Goal: Information Seeking & Learning: Learn about a topic

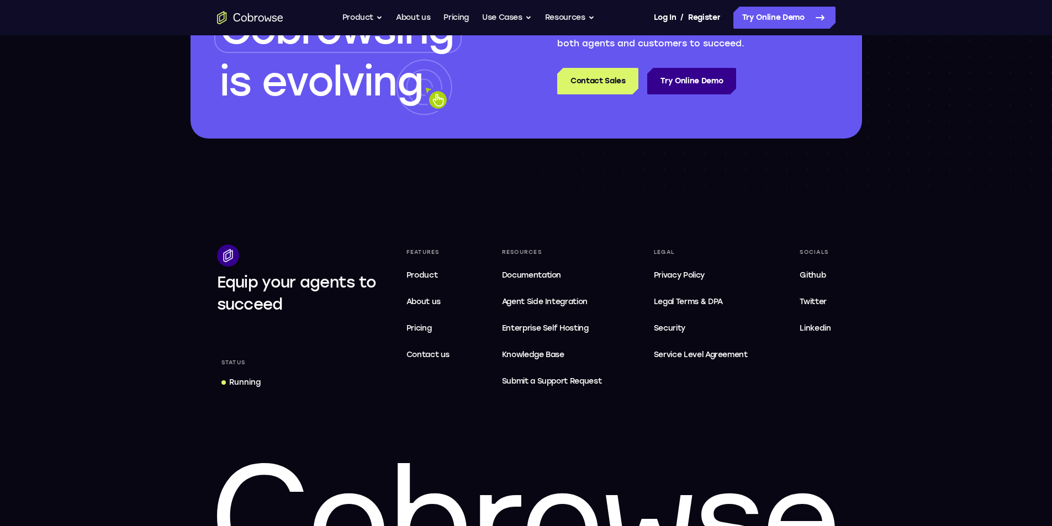
scroll to position [3248, 0]
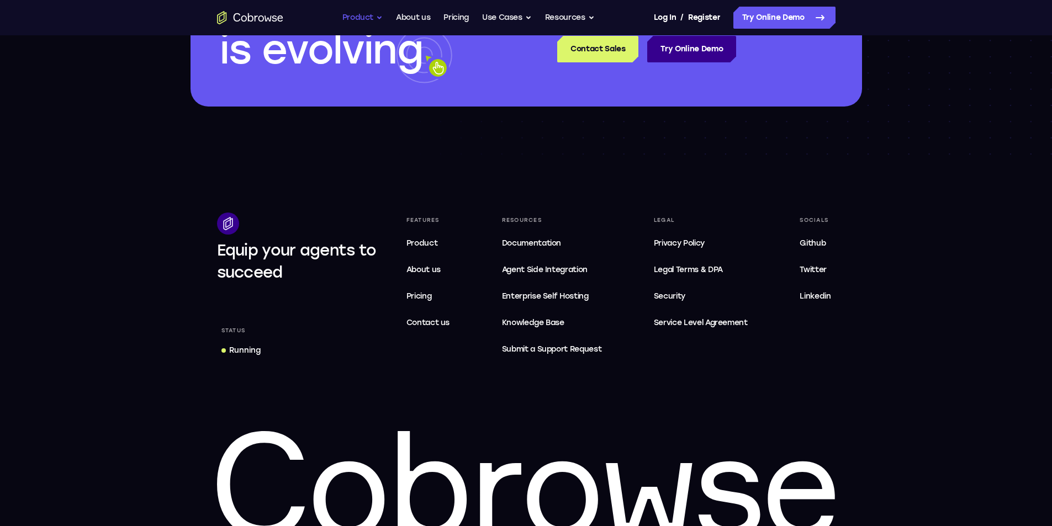
click at [367, 24] on button "Product" at bounding box center [362, 18] width 41 height 22
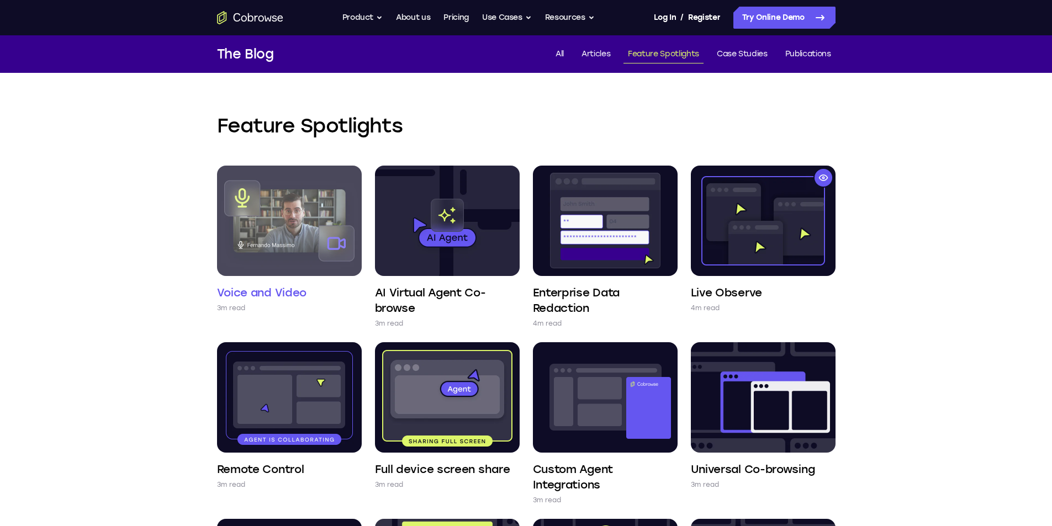
click at [302, 217] on img at bounding box center [289, 221] width 145 height 110
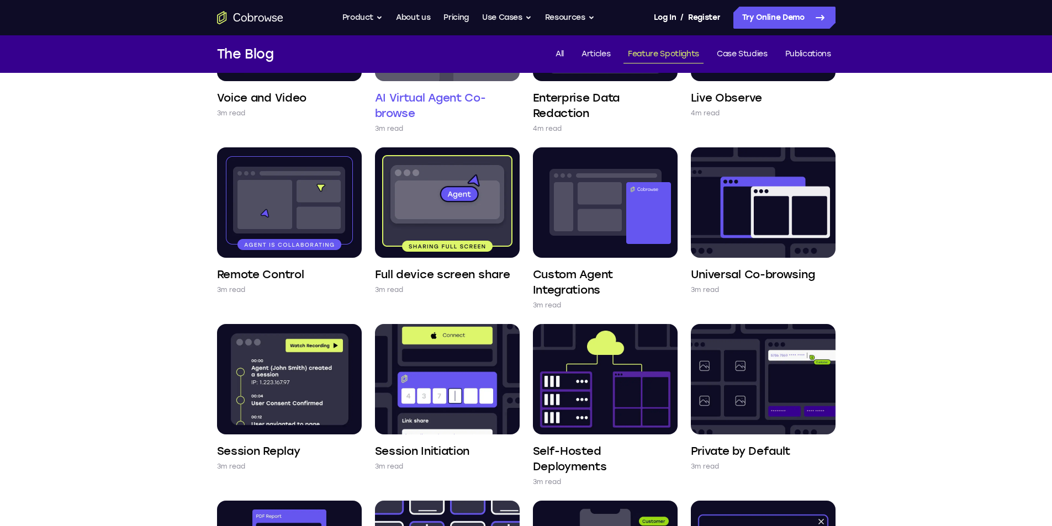
scroll to position [73, 0]
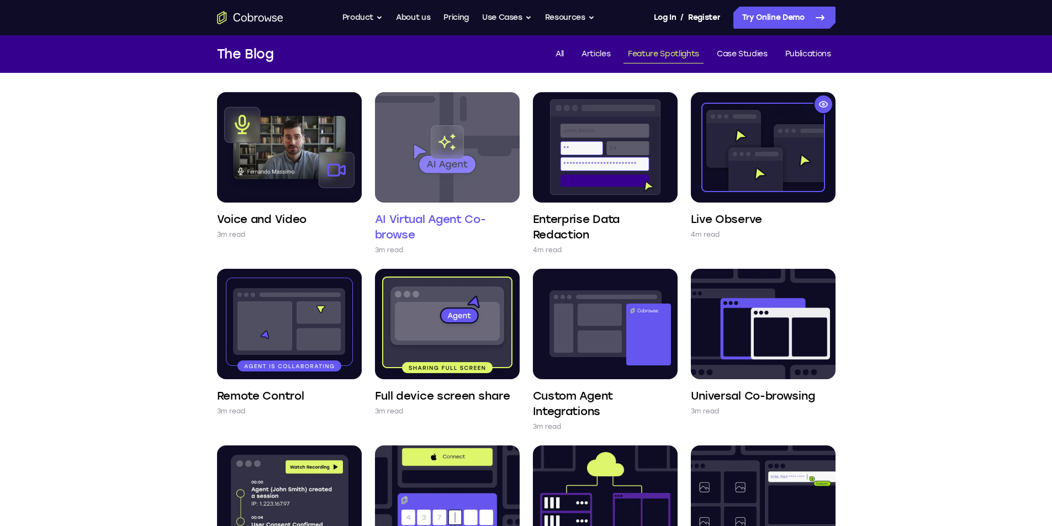
click at [429, 172] on img at bounding box center [447, 147] width 145 height 110
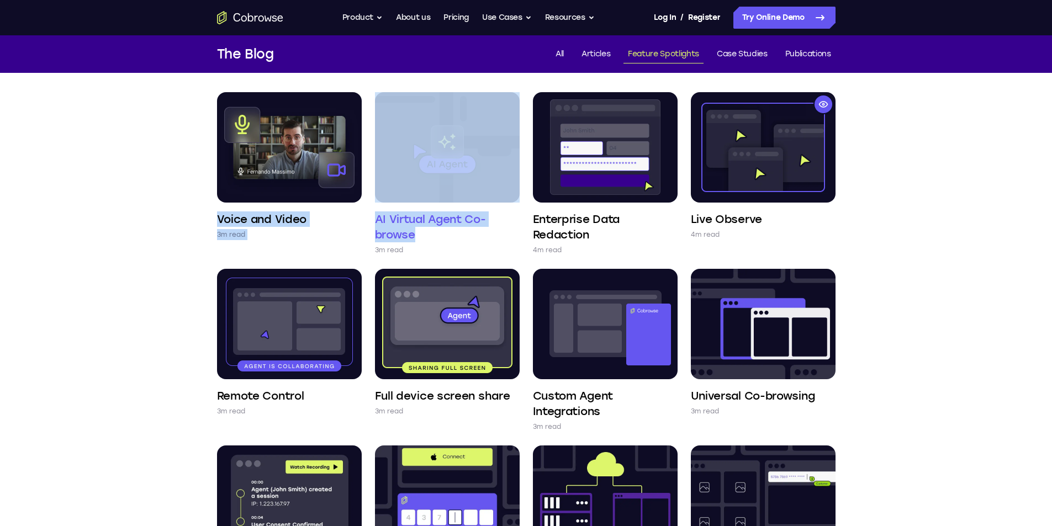
drag, startPoint x: 205, startPoint y: 223, endPoint x: 458, endPoint y: 236, distance: 252.8
click at [458, 236] on div "Feature Spotlights Voice and Video 3m read AI Virtual Agent Co-browse 3m read E…" at bounding box center [526, 404] width 707 height 811
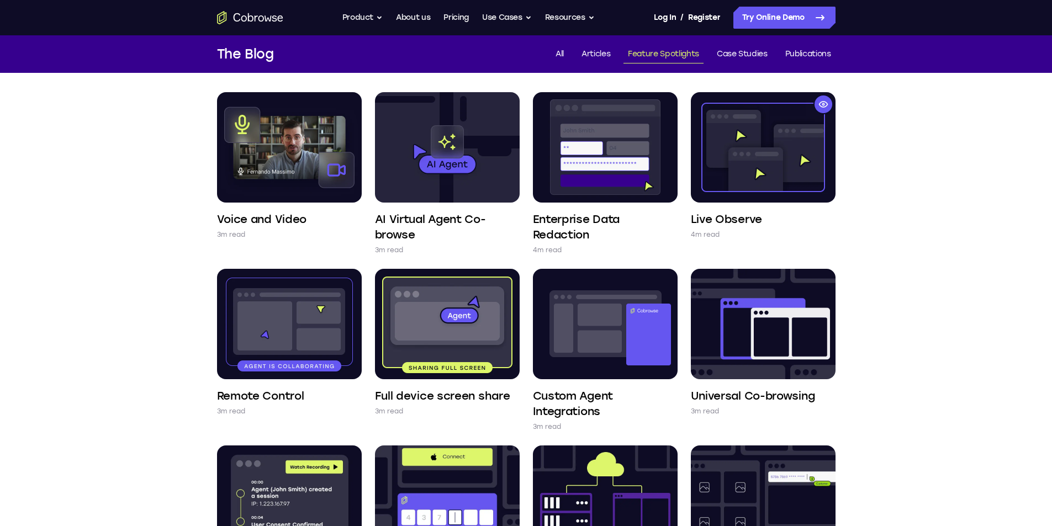
click at [1020, 243] on div "Feature Spotlights Voice and Video 3m read AI Virtual Agent Co-browse 3m read E…" at bounding box center [526, 404] width 1052 height 811
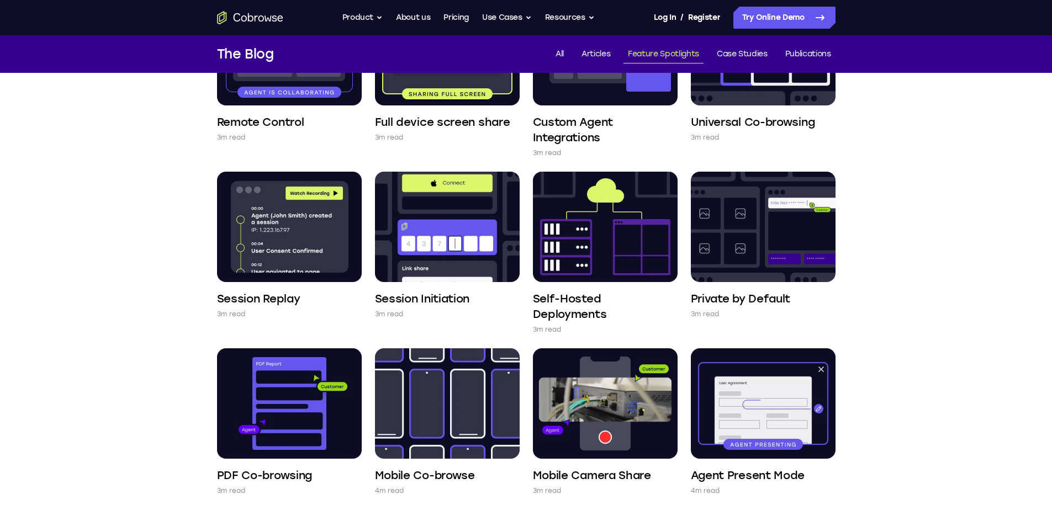
scroll to position [350, 0]
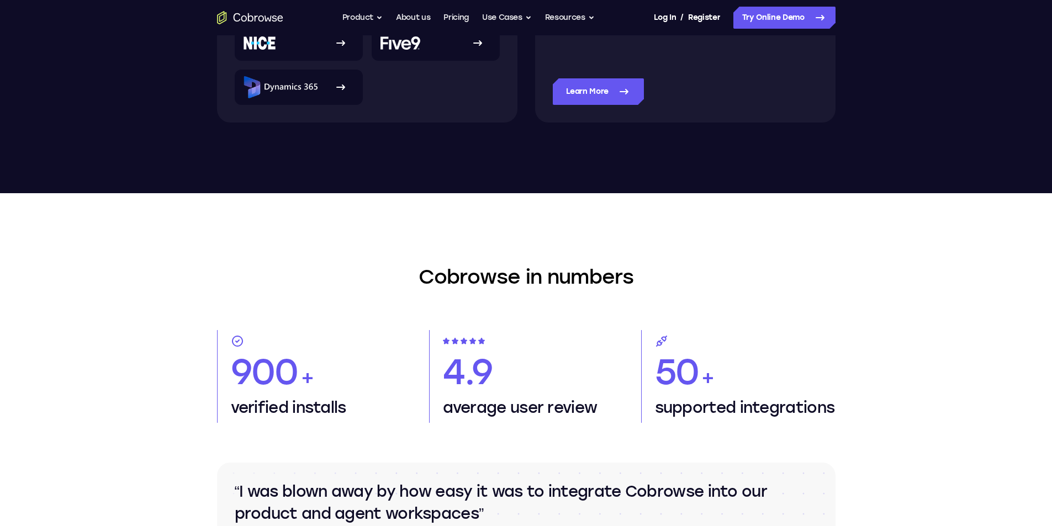
scroll to position [552, 0]
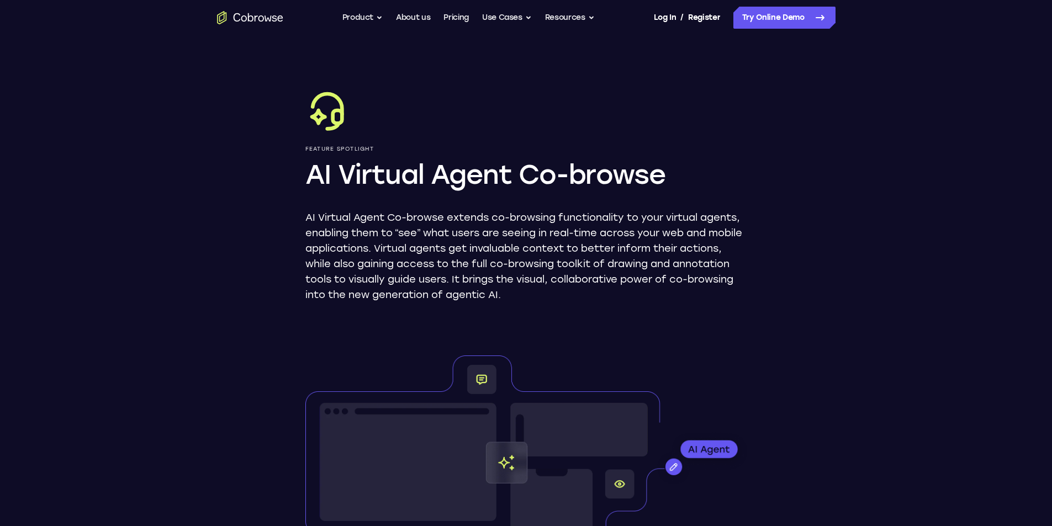
click at [429, 172] on h1 "AI Virtual Agent Co-browse" at bounding box center [526, 174] width 442 height 35
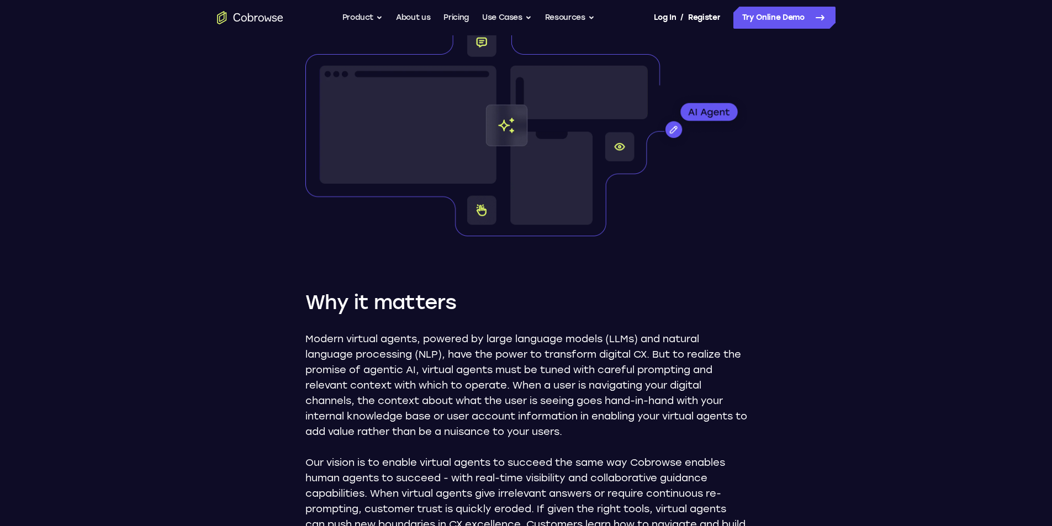
scroll to position [338, 0]
